Goal: Task Accomplishment & Management: Manage account settings

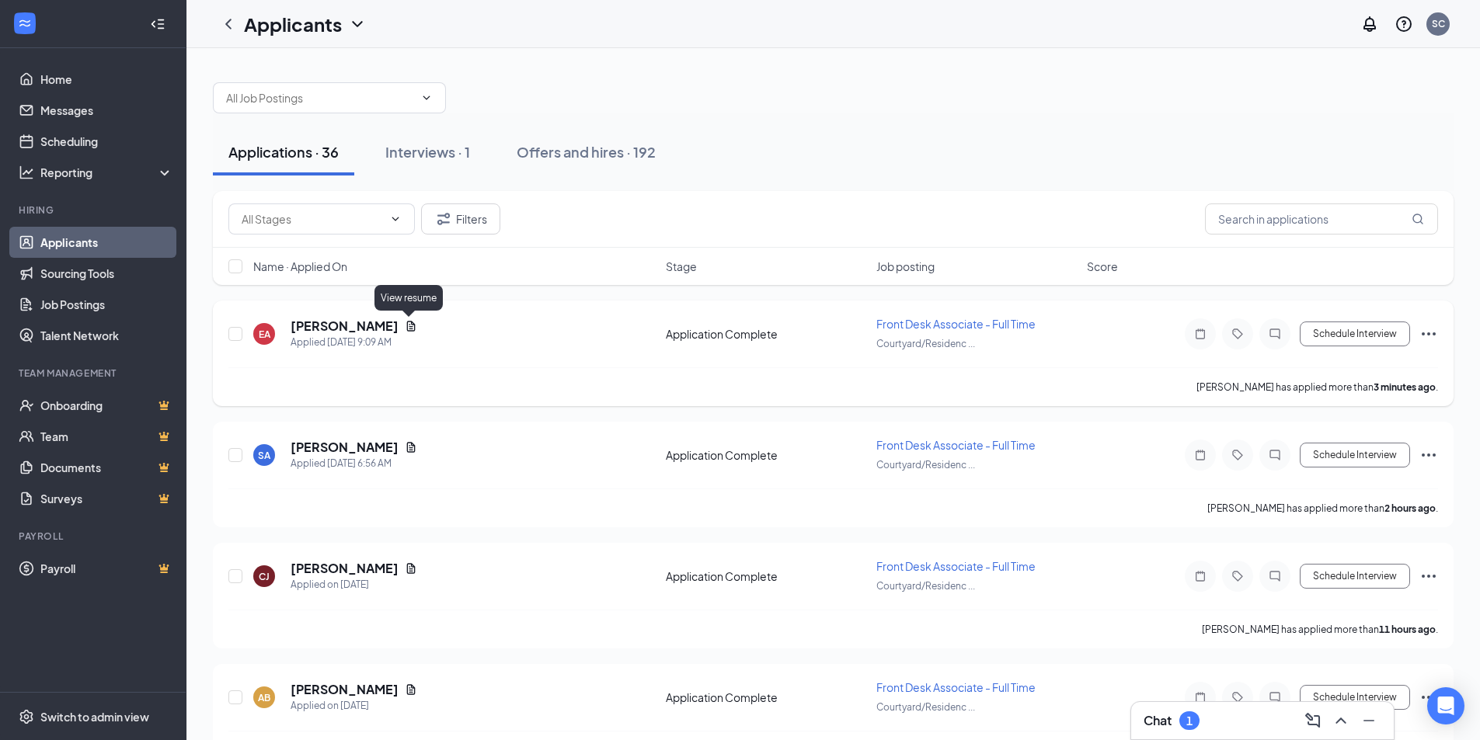
click at [405, 318] on div "[PERSON_NAME]" at bounding box center [354, 326] width 127 height 17
click at [409, 327] on icon "Document" at bounding box center [411, 326] width 9 height 10
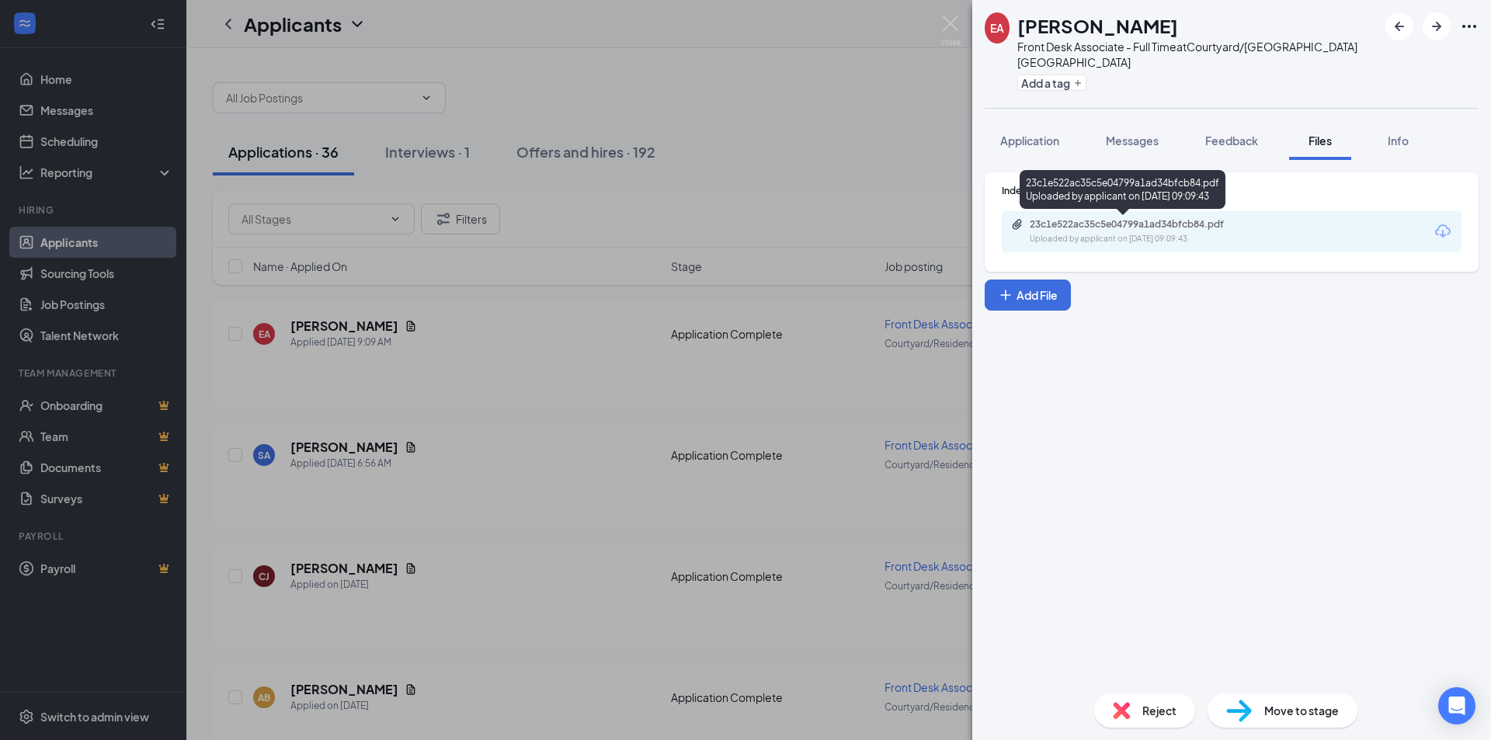
click at [1159, 245] on div "23c1e522ac35c5e04799a1ad34bfcb84.pdf Uploaded by applicant on [DATE] 09:09:43" at bounding box center [1232, 231] width 460 height 41
click at [1165, 229] on div "23c1e522ac35c5e04799a1ad34bfcb84.pdf" at bounding box center [1138, 224] width 217 height 12
click at [952, 16] on div "EA [PERSON_NAME] Front Desk Associate - Full Time at [GEOGRAPHIC_DATA]/Residenc…" at bounding box center [745, 370] width 1491 height 740
click at [952, 23] on img at bounding box center [950, 31] width 19 height 30
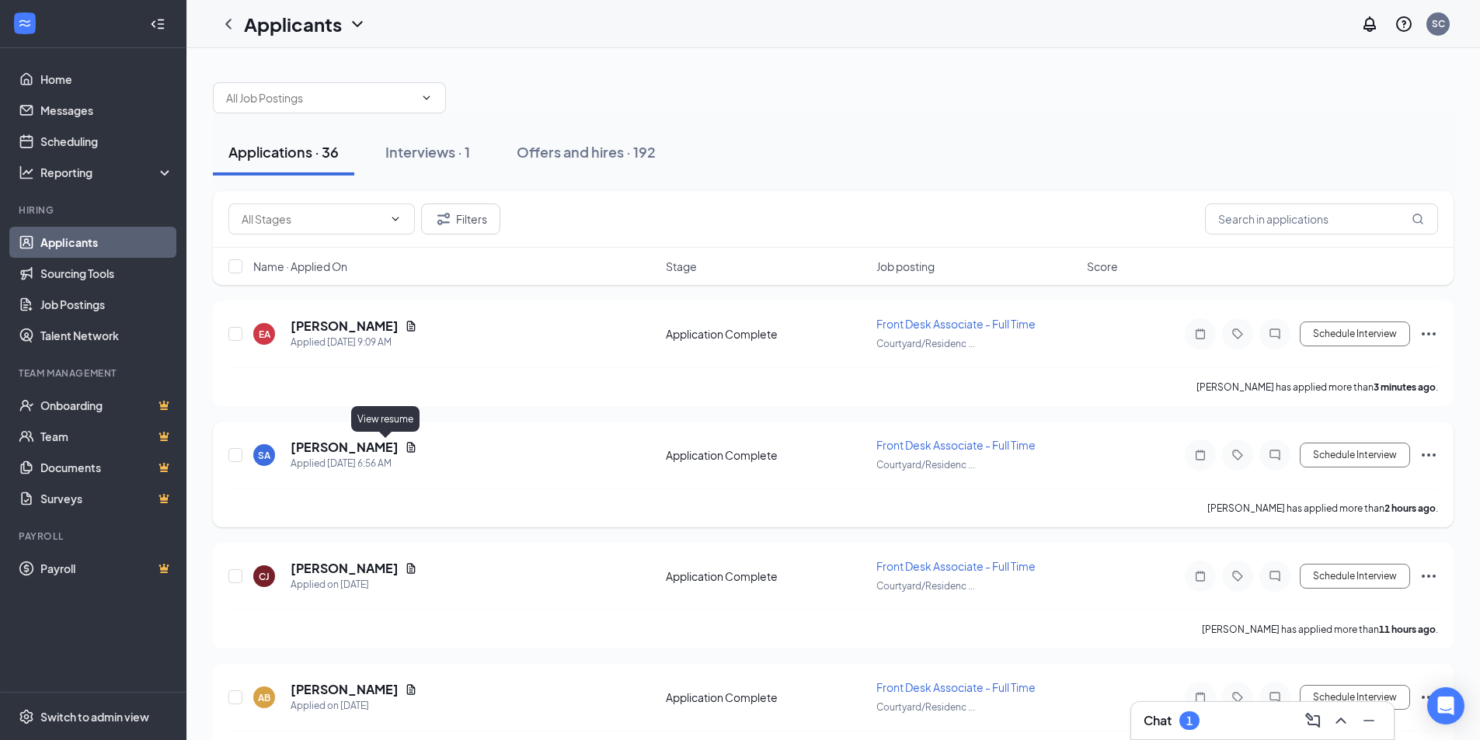
click at [405, 448] on icon "Document" at bounding box center [411, 447] width 12 height 12
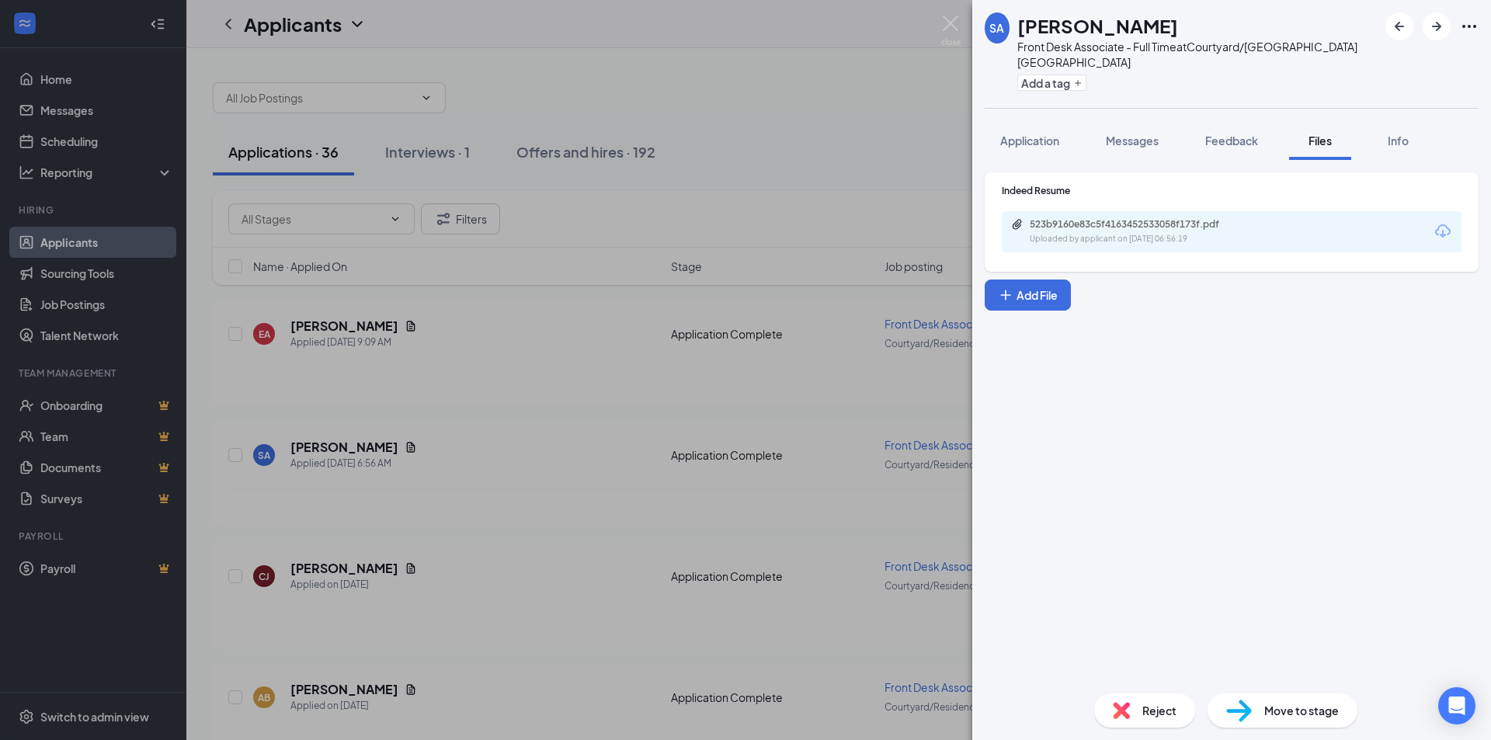
click at [1295, 238] on div "523b9160e83c5f4163452533058f173f.pdf Uploaded by applicant on [DATE] 06:56:19" at bounding box center [1232, 231] width 460 height 41
click at [1171, 236] on div "Uploaded by applicant on [DATE] 06:56:19" at bounding box center [1146, 239] width 233 height 12
click at [950, 23] on img at bounding box center [950, 31] width 19 height 30
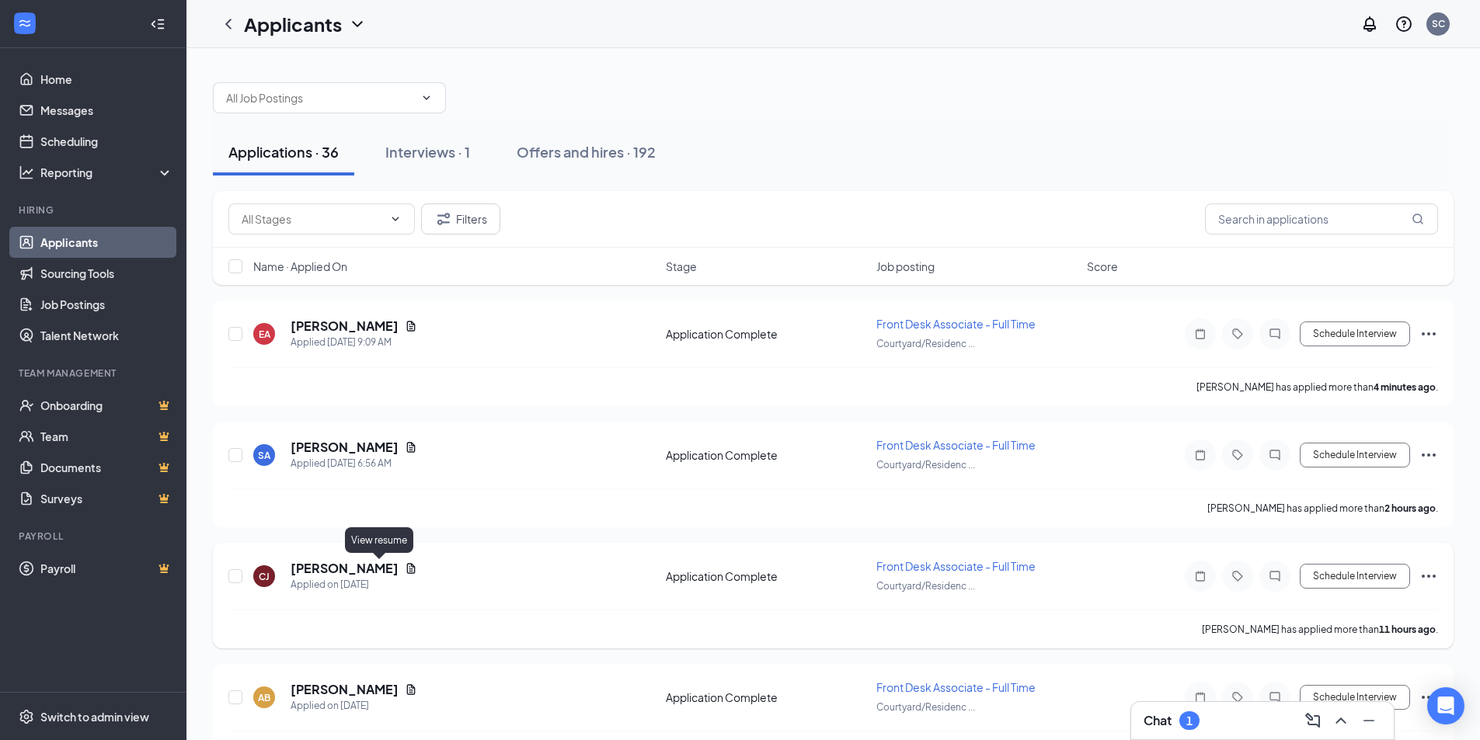
click at [405, 569] on icon "Document" at bounding box center [411, 568] width 12 height 12
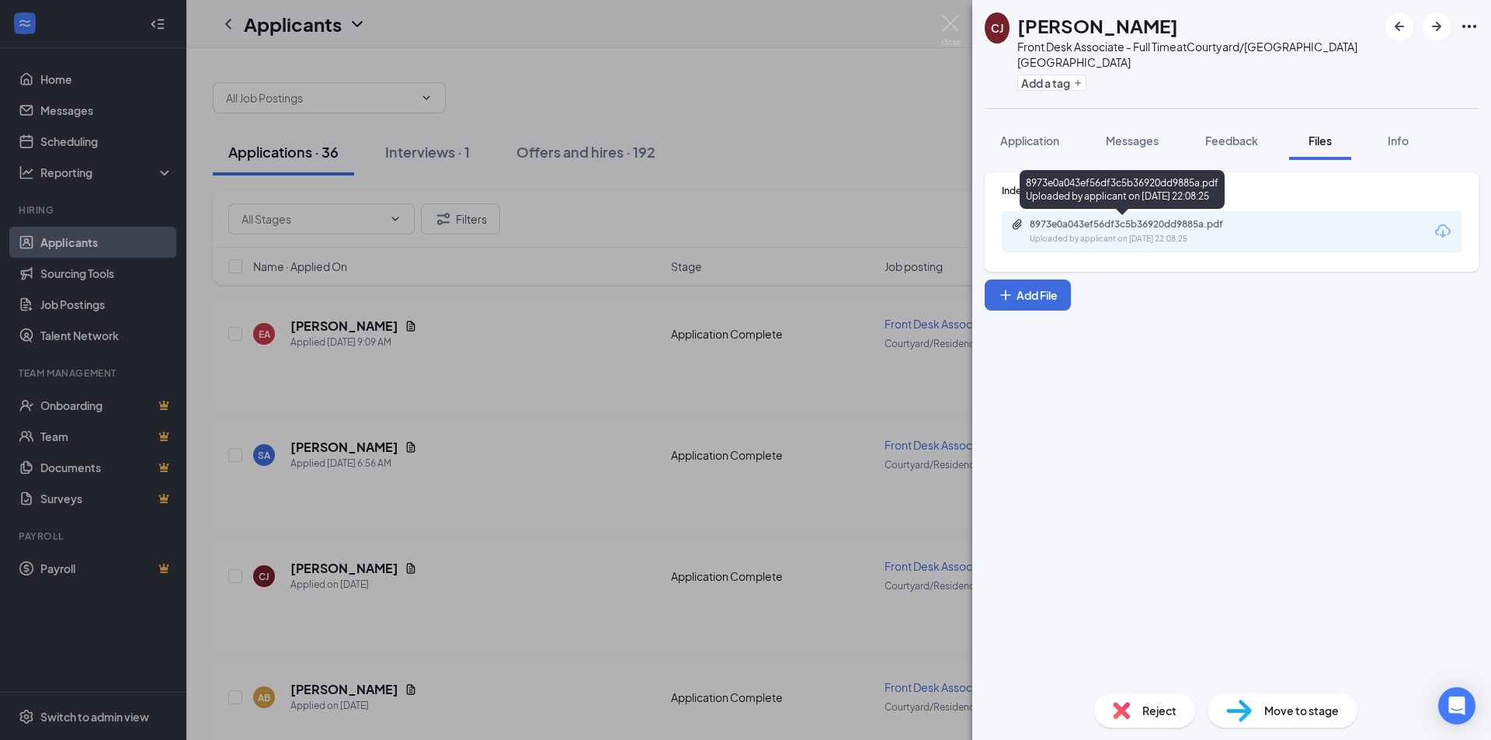
click at [1212, 229] on div "8973e0a043ef56df3c5b36920dd9885a.pdf" at bounding box center [1138, 224] width 217 height 12
click at [949, 20] on img at bounding box center [950, 31] width 19 height 30
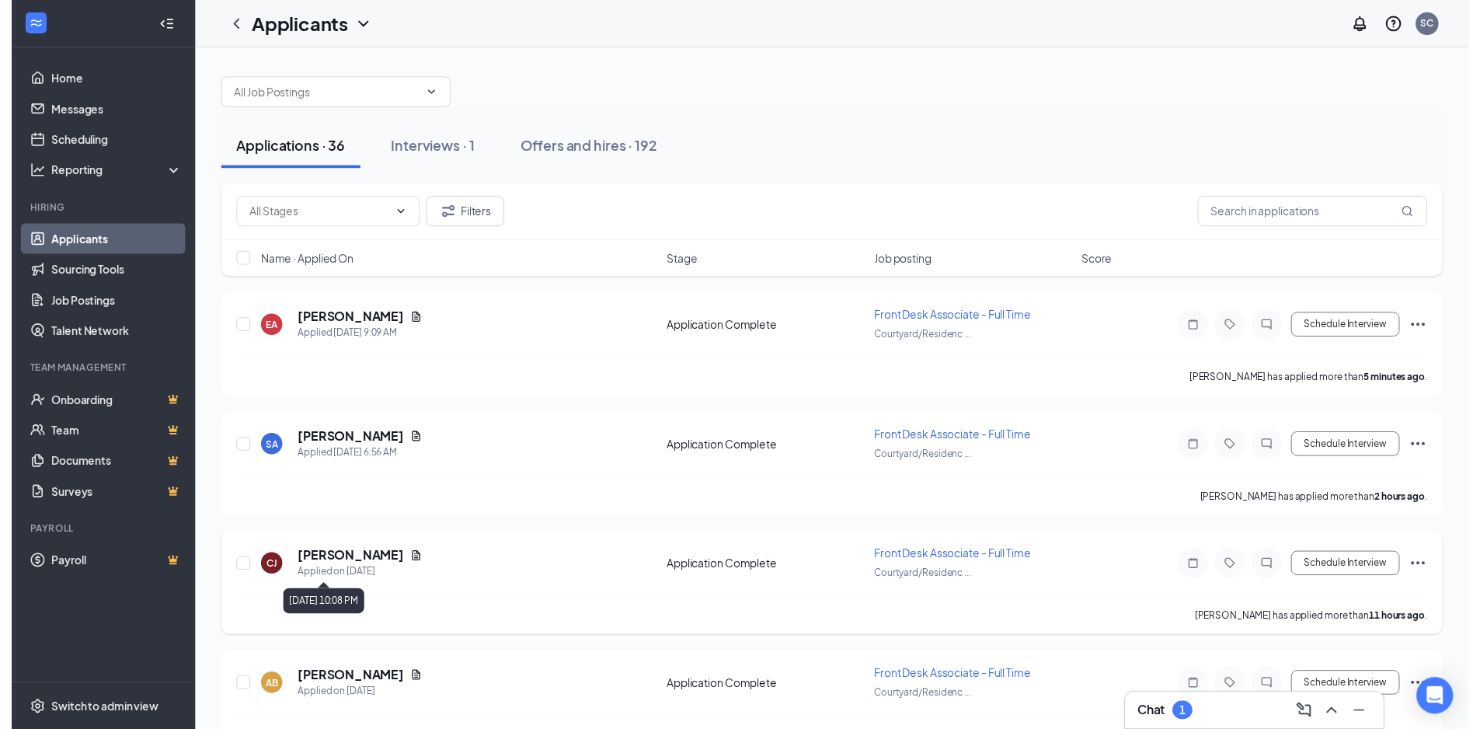
scroll to position [155, 0]
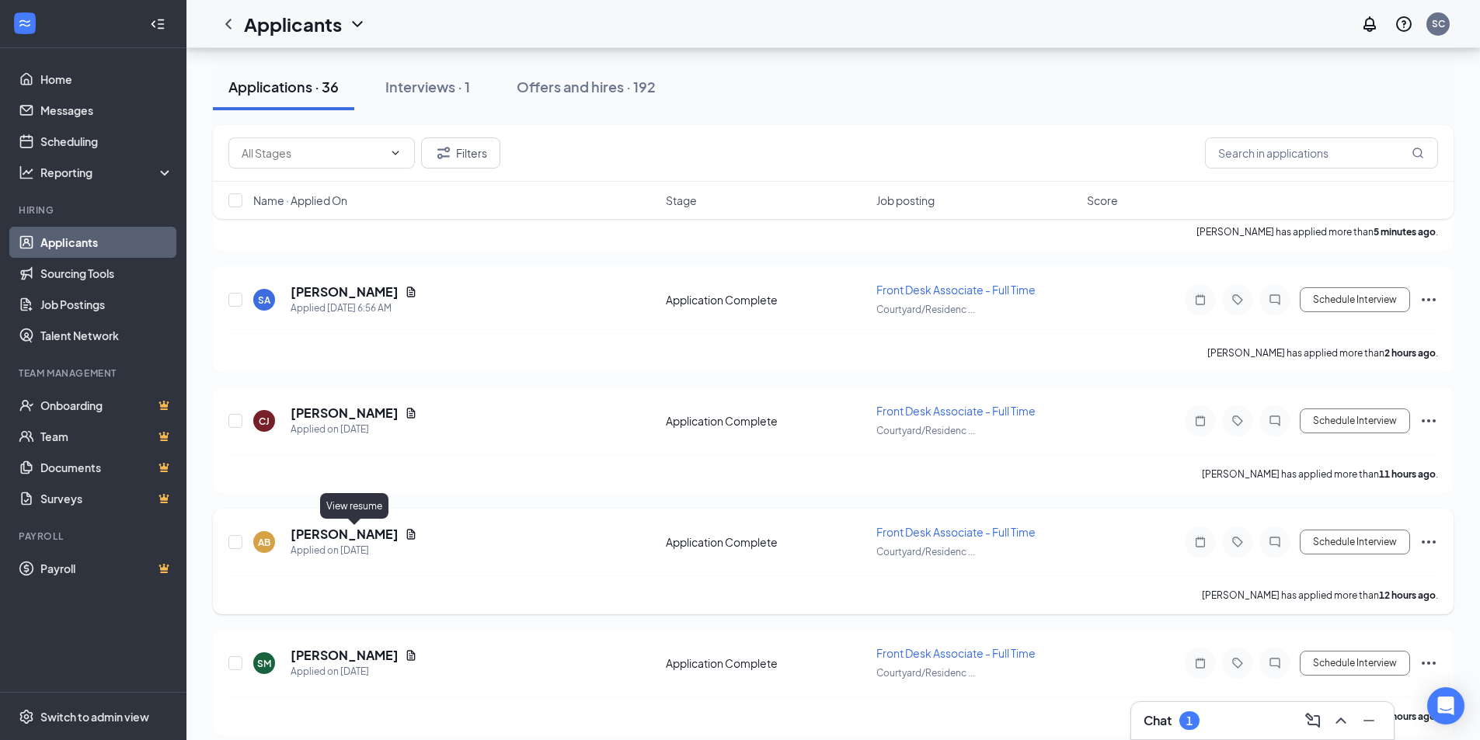
click at [407, 537] on icon "Document" at bounding box center [411, 534] width 9 height 10
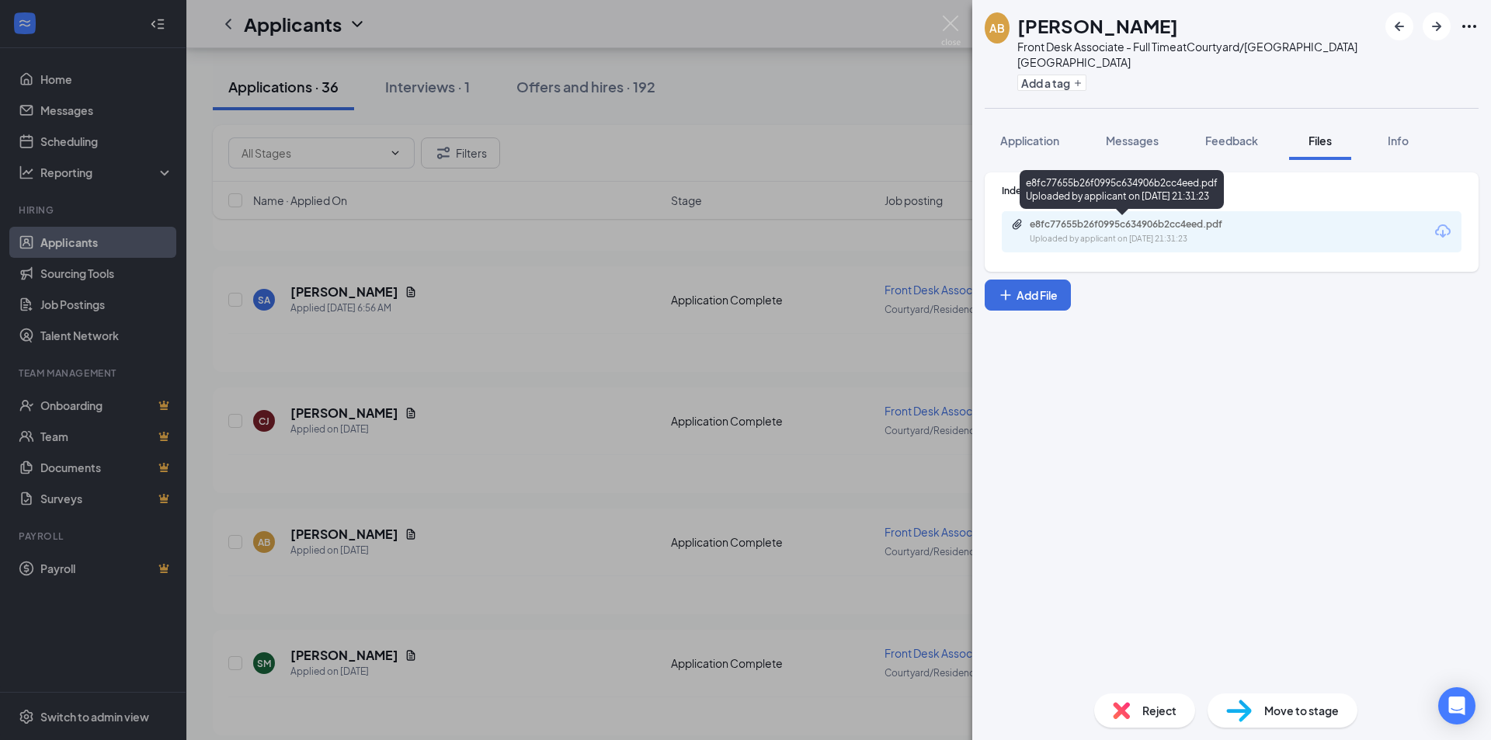
click at [1218, 238] on div "Uploaded by applicant on [DATE] 21:31:23" at bounding box center [1146, 239] width 233 height 12
click at [938, 21] on div "AB [PERSON_NAME] Front Desk Associate - Full Time at Courtyard/[GEOGRAPHIC_DATA…" at bounding box center [745, 370] width 1491 height 740
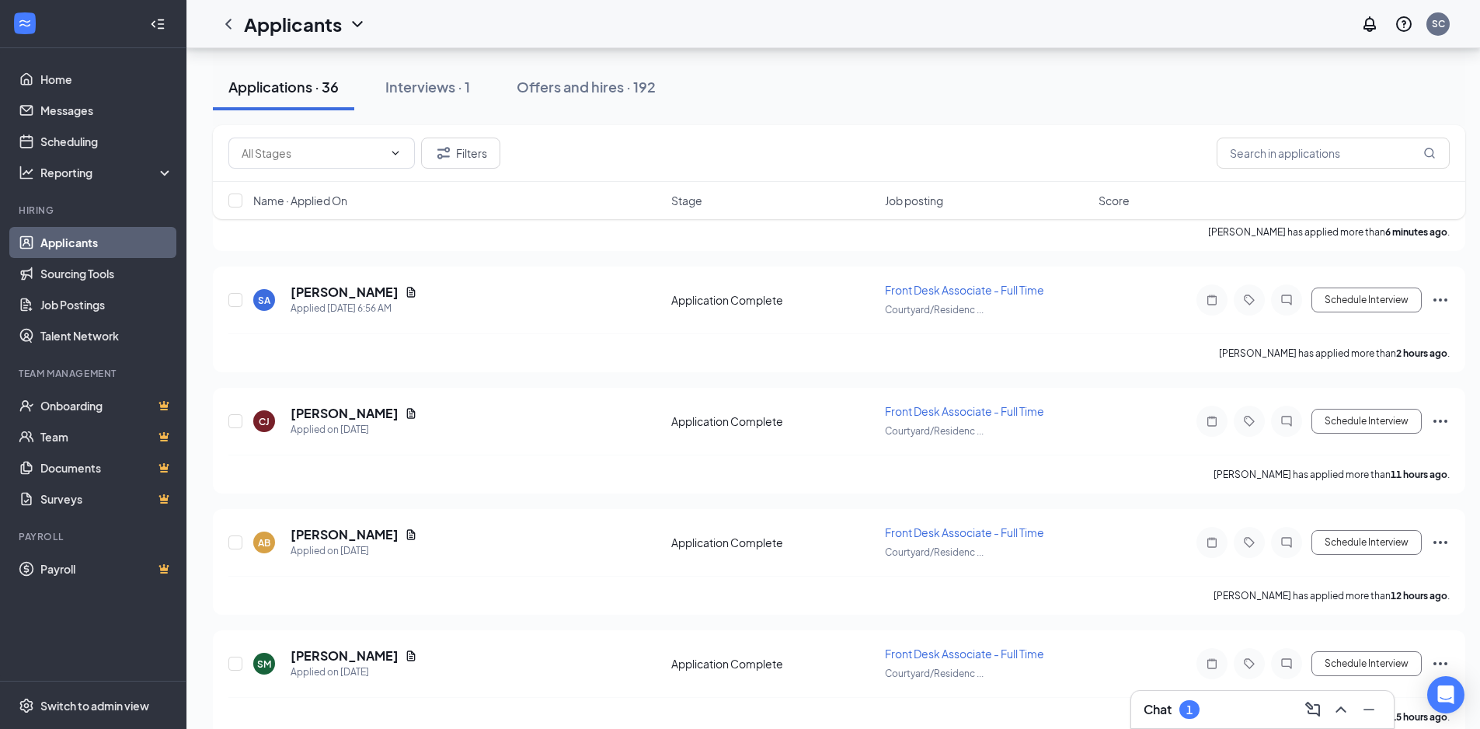
click at [945, 21] on div "Applicants SC" at bounding box center [832, 24] width 1293 height 48
